Goal: Task Accomplishment & Management: Use online tool/utility

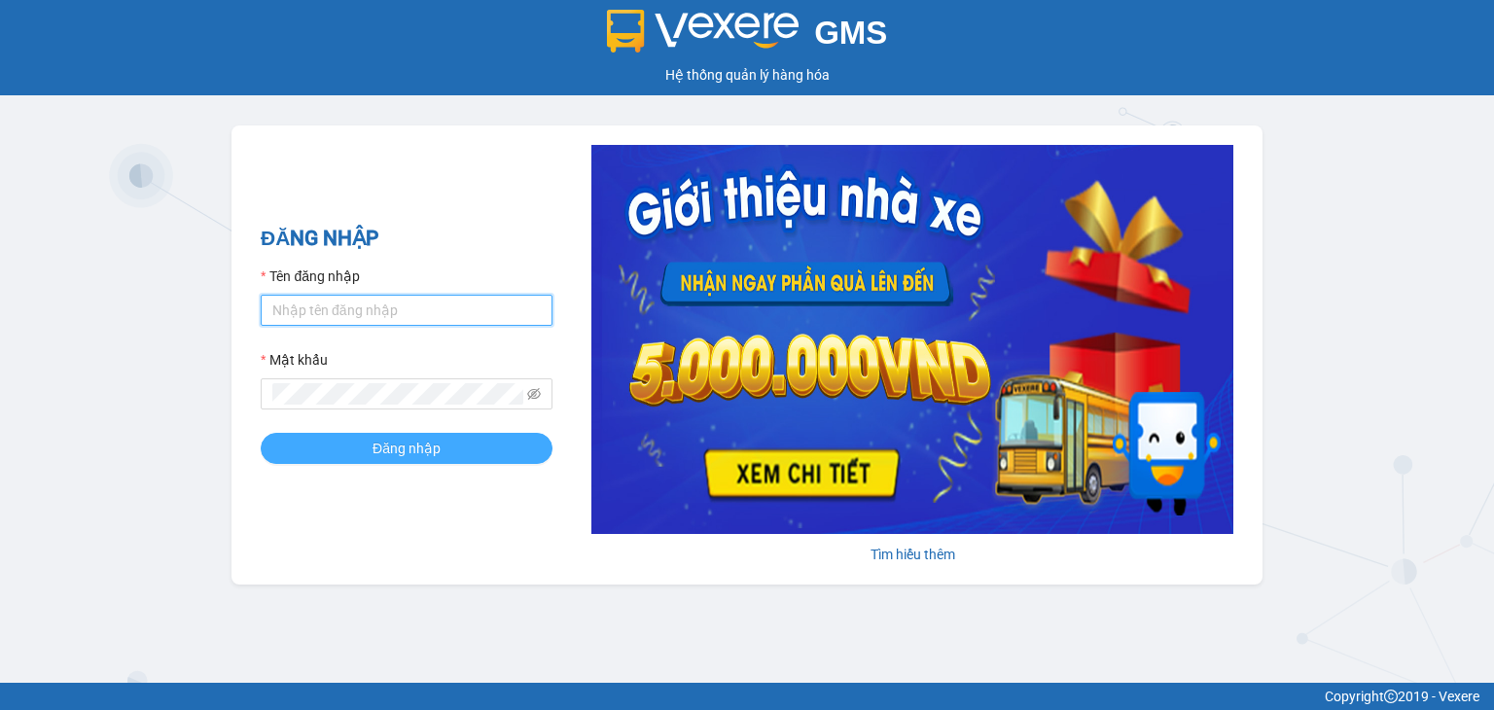
type input "[PERSON_NAME].huynhgia"
click at [459, 452] on button "Đăng nhập" at bounding box center [407, 448] width 292 height 31
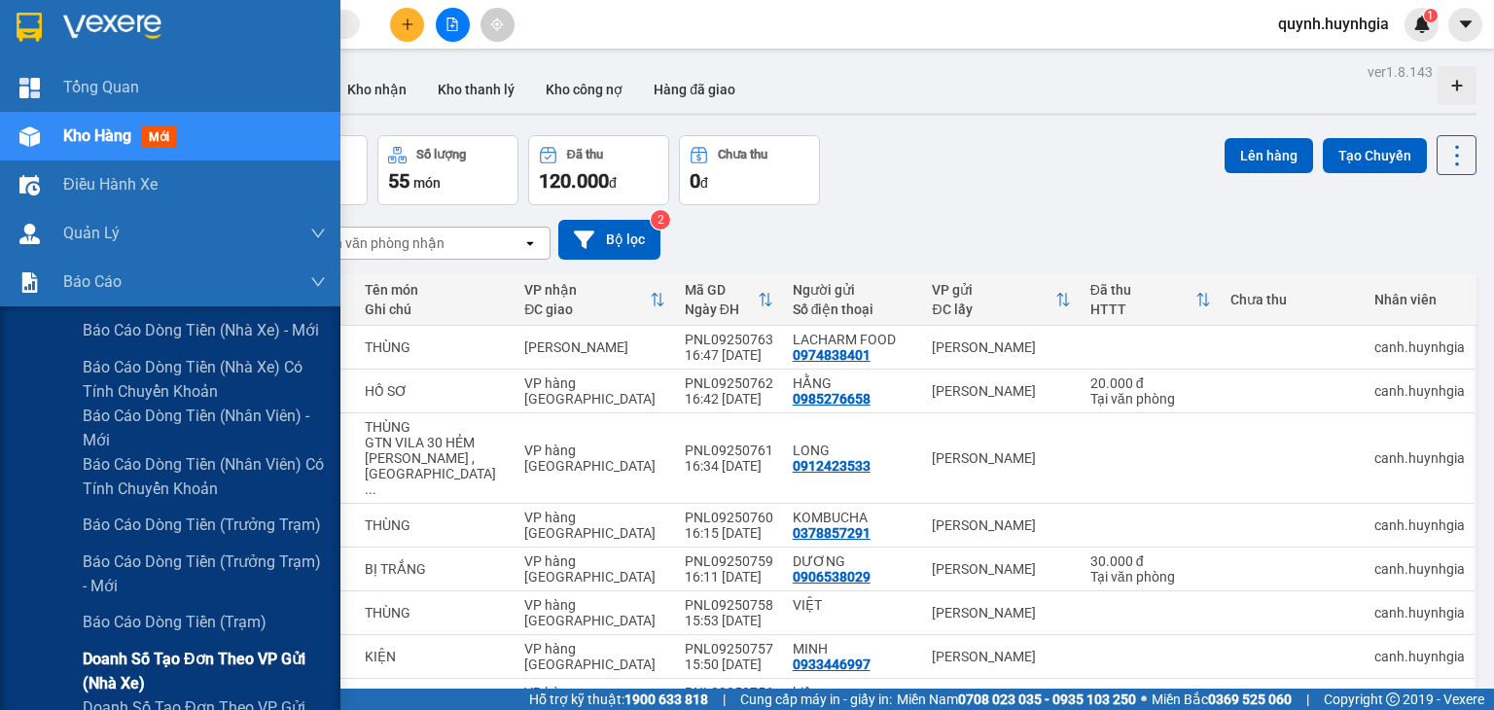
click at [179, 655] on span "Doanh số tạo đơn theo VP gửi (nhà xe)" at bounding box center [204, 671] width 243 height 49
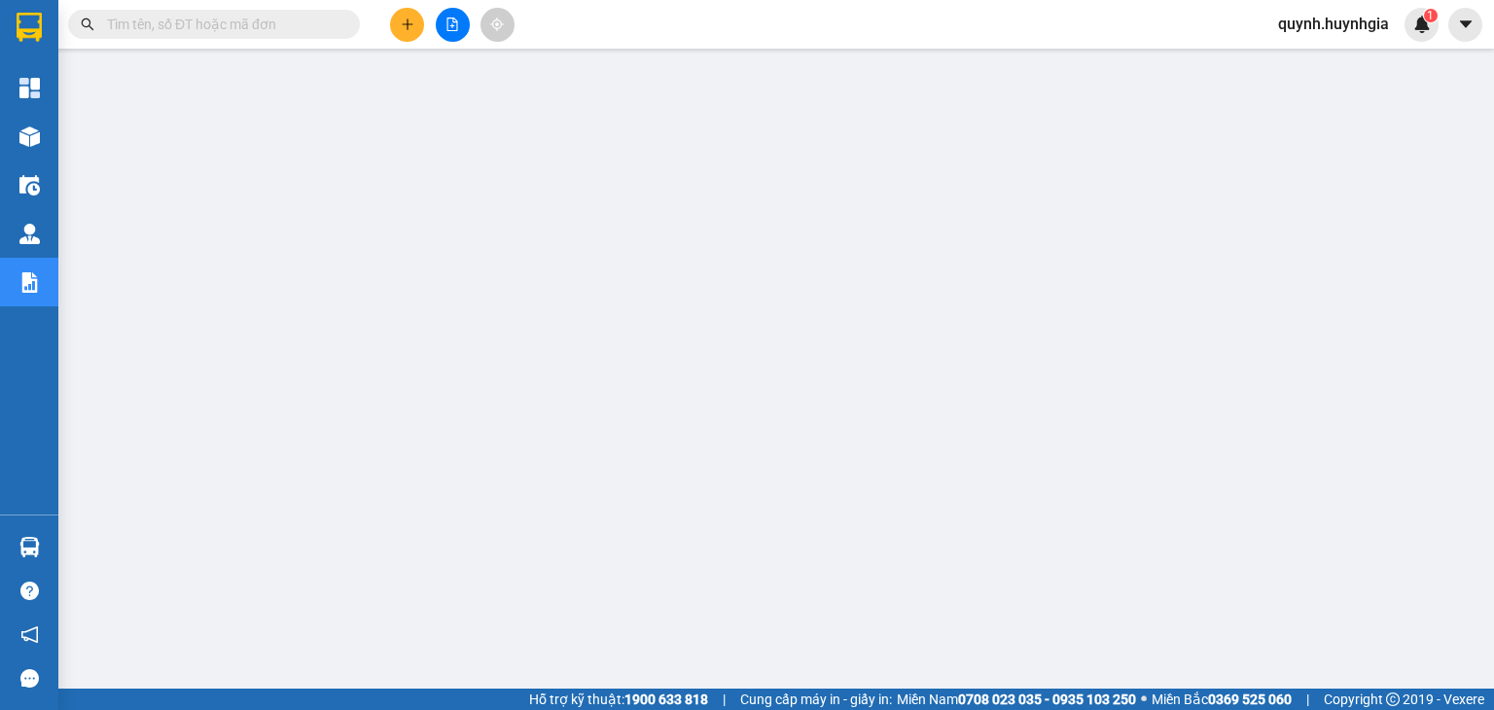
click at [502, 53] on main at bounding box center [747, 344] width 1494 height 689
